Goal: Information Seeking & Learning: Learn about a topic

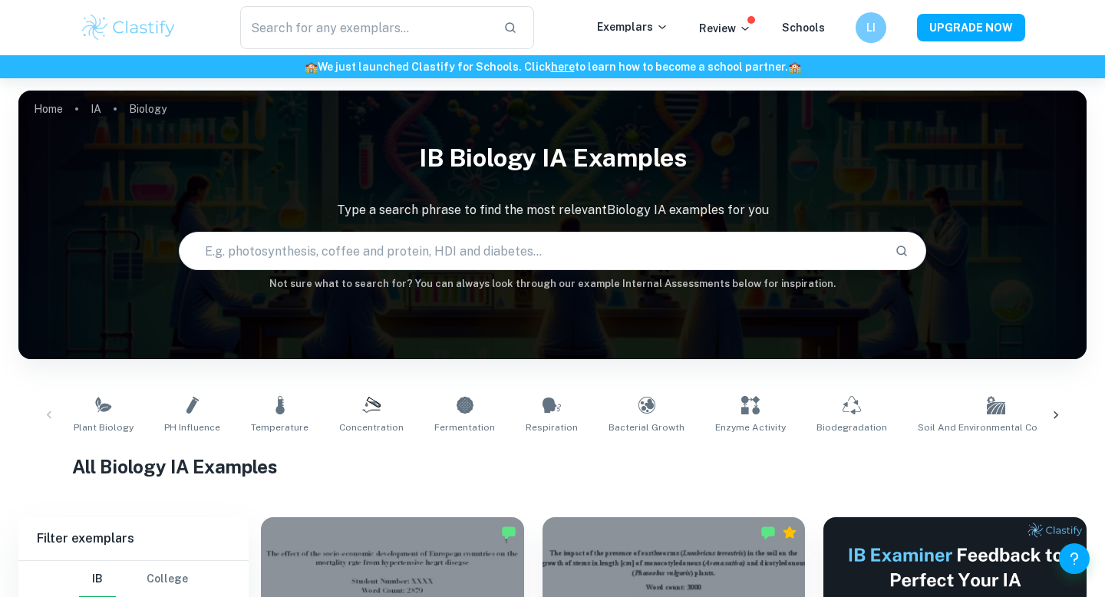
click at [103, 390] on link "Plant Biology" at bounding box center [104, 415] width 72 height 51
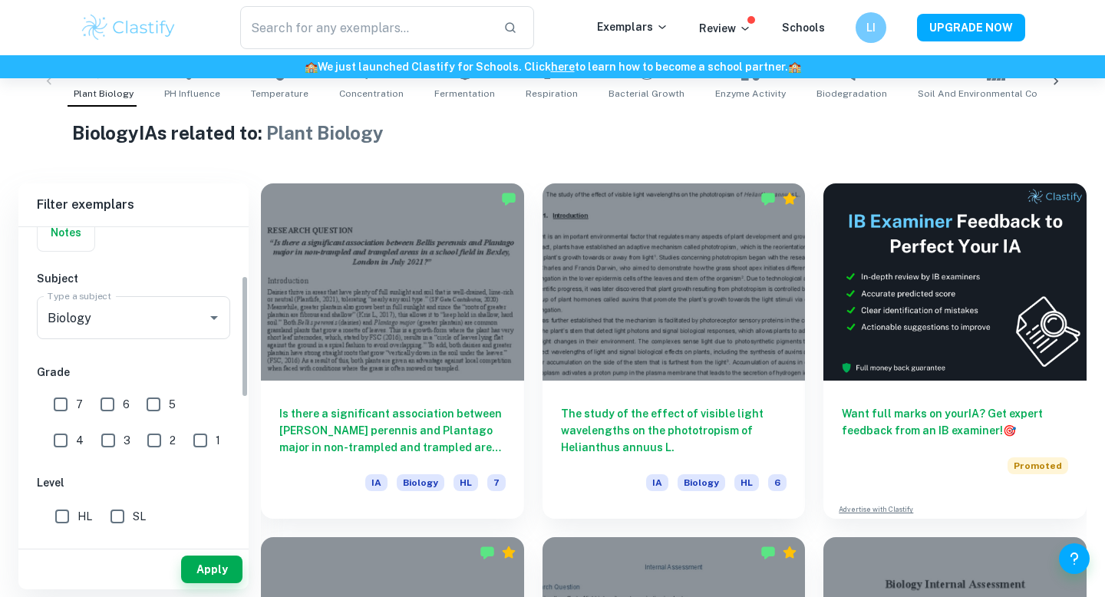
scroll to position [179, 0]
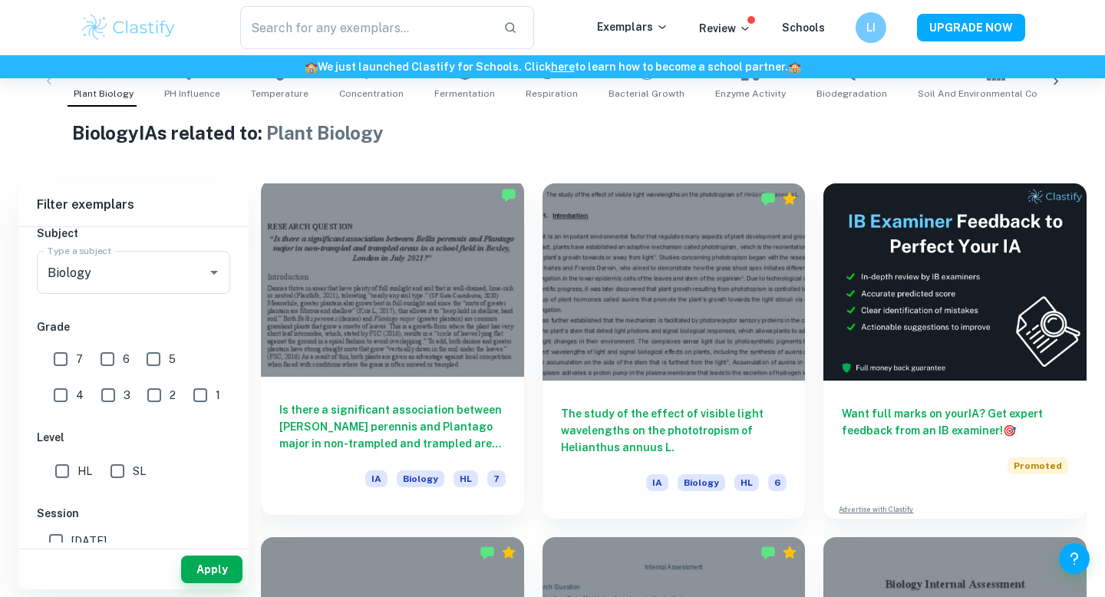
click at [391, 422] on h6 "Is there a significant association between [PERSON_NAME] perennis and Plantago …" at bounding box center [392, 426] width 226 height 51
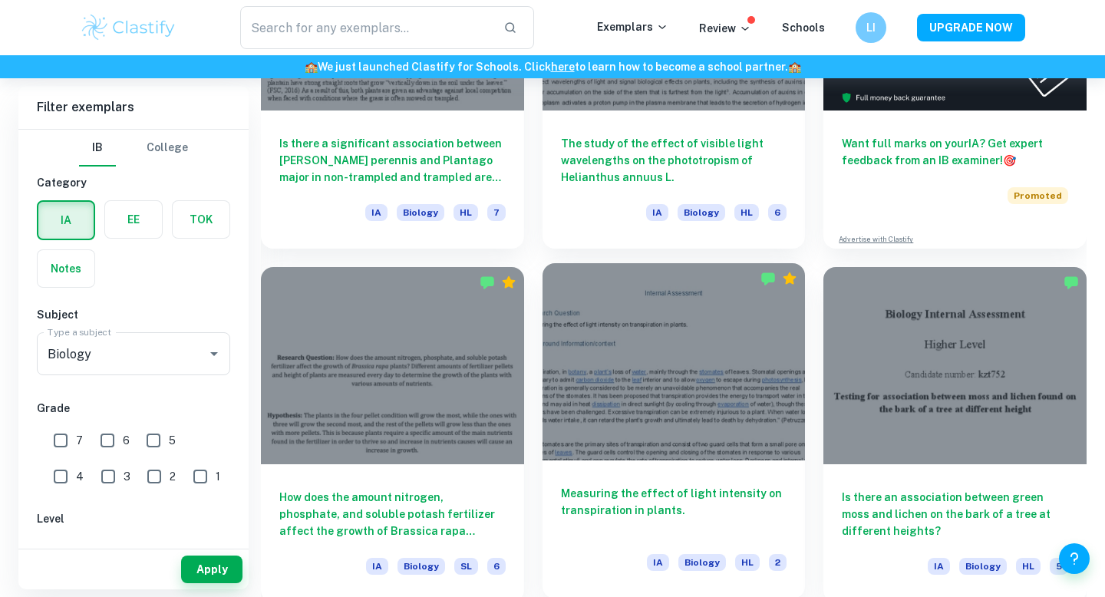
scroll to position [475, 0]
